Goal: Use online tool/utility: Use online tool/utility

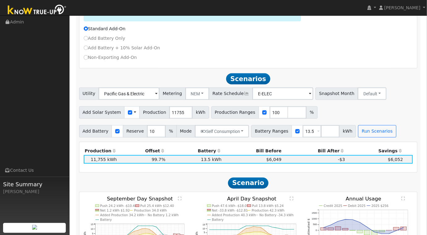
scroll to position [16, 0]
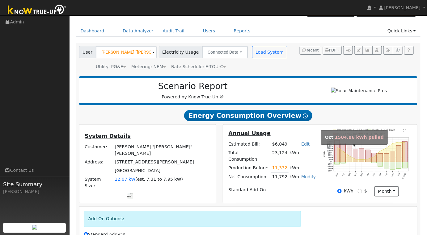
click at [349, 151] on rect "onclick=""" at bounding box center [349, 153] width 5 height 17
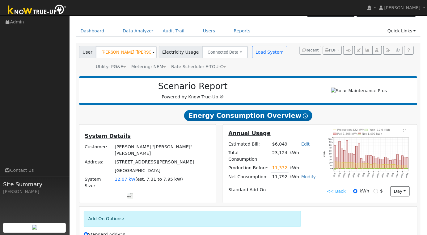
click at [405, 132] on text "" at bounding box center [404, 130] width 3 height 3
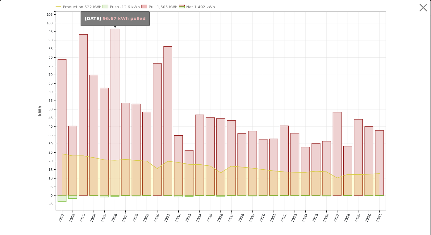
click at [113, 70] on rect "onclick=""" at bounding box center [115, 112] width 8 height 167
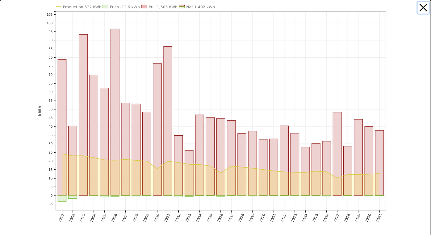
click at [418, 8] on button "button" at bounding box center [424, 8] width 12 height 12
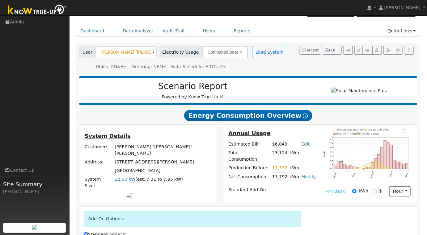
click at [404, 132] on text "" at bounding box center [404, 130] width 3 height 3
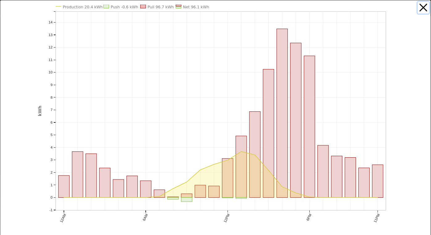
click at [420, 6] on button "button" at bounding box center [424, 8] width 12 height 12
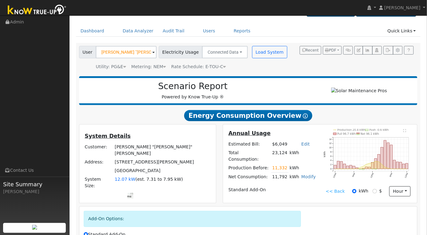
click at [405, 132] on text "" at bounding box center [404, 130] width 3 height 3
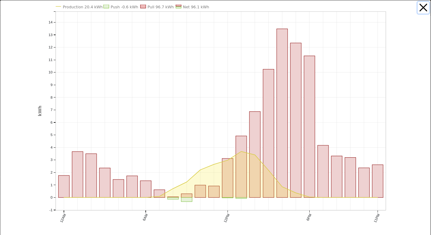
click at [418, 8] on button "button" at bounding box center [424, 8] width 12 height 12
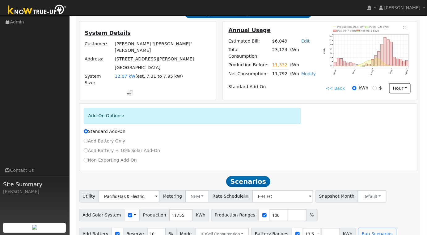
scroll to position [222, 0]
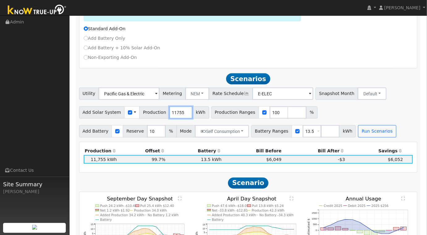
click at [175, 113] on input "11755" at bounding box center [180, 112] width 23 height 12
type input "13610"
click at [363, 132] on button "Run Scenarios" at bounding box center [377, 131] width 38 height 12
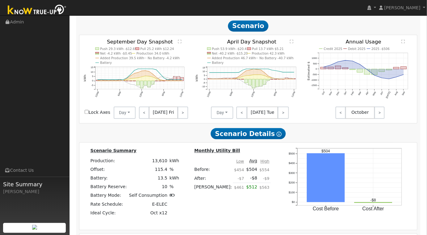
scroll to position [482, 0]
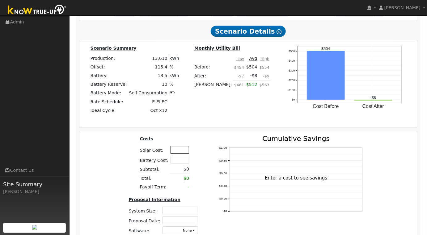
click at [181, 149] on input "text" at bounding box center [179, 150] width 19 height 8
type input "$40,278"
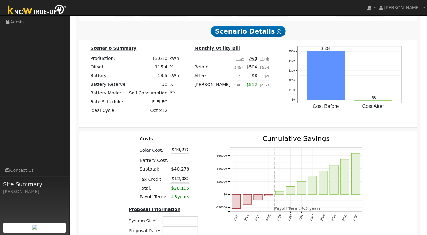
click at [107, 164] on div "Costs Solar Cost: $40,278 Battery Cost: Subtotal: $40,278 Tax Credit: $12,083 T…" at bounding box center [248, 193] width 342 height 114
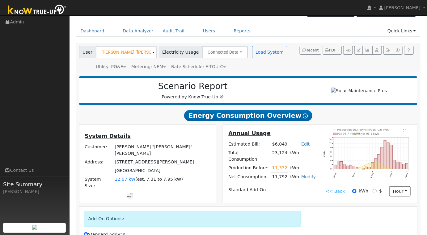
scroll to position [119, 0]
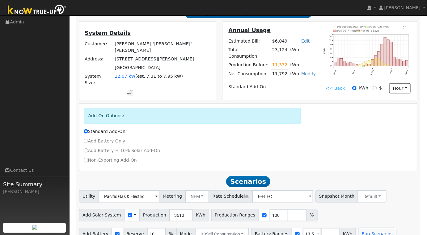
click at [340, 89] on link "<< Back" at bounding box center [334, 88] width 19 height 6
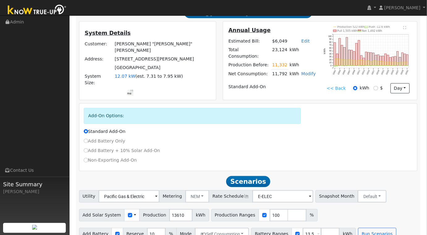
click at [340, 88] on link "<< Back" at bounding box center [335, 88] width 19 height 6
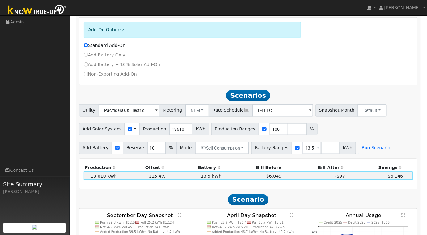
scroll to position [103, 0]
